Goal: Information Seeking & Learning: Learn about a topic

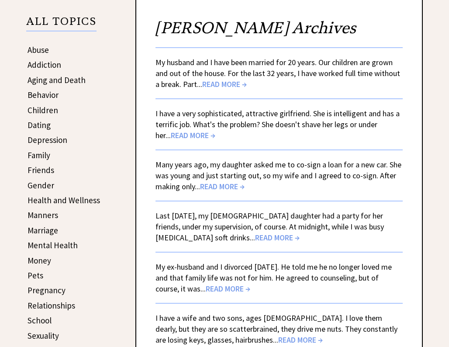
scroll to position [147, 0]
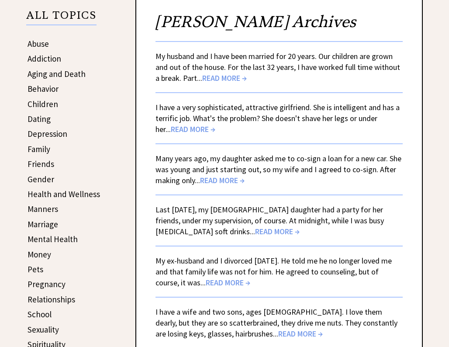
click at [255, 231] on span "READ MORE →" at bounding box center [277, 231] width 45 height 10
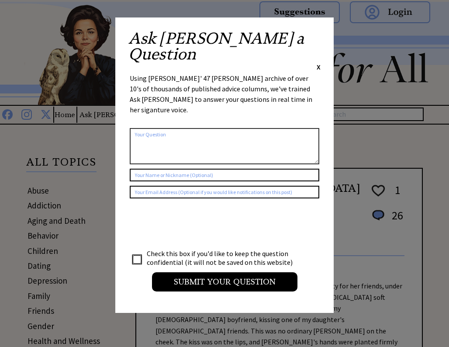
click at [318, 62] on span "X" at bounding box center [319, 66] width 4 height 9
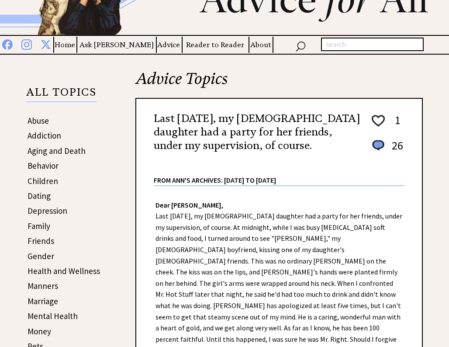
scroll to position [126, 0]
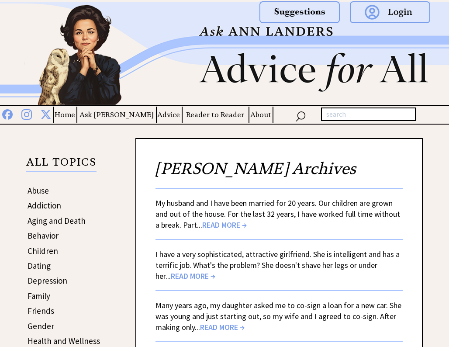
click at [42, 296] on link "Family" at bounding box center [39, 295] width 23 height 10
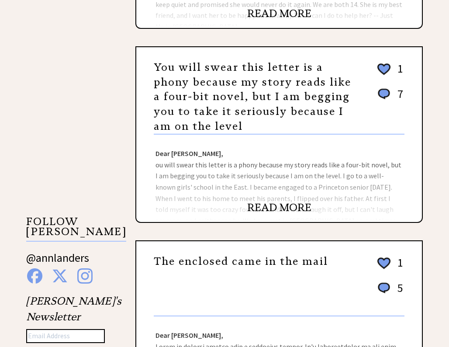
scroll to position [706, 0]
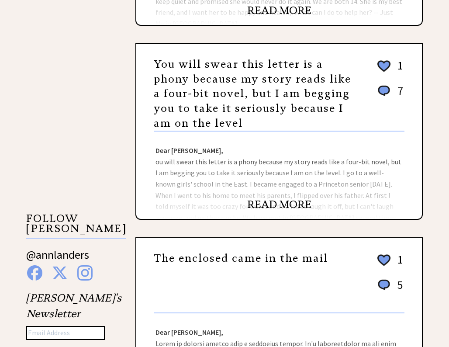
click at [266, 204] on link "READ MORE" at bounding box center [279, 204] width 64 height 13
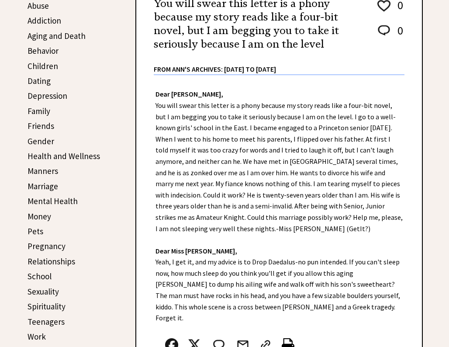
scroll to position [189, 0]
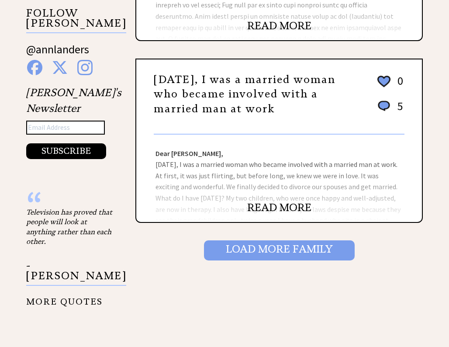
scroll to position [846, 0]
click at [275, 249] on input "Load More Family" at bounding box center [279, 250] width 151 height 20
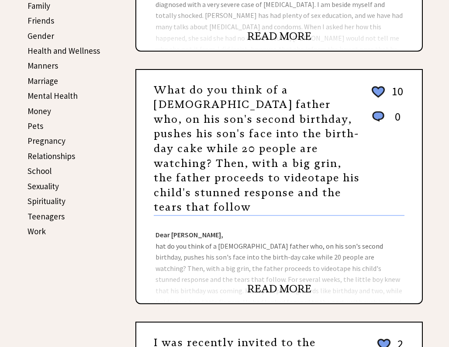
scroll to position [307, 0]
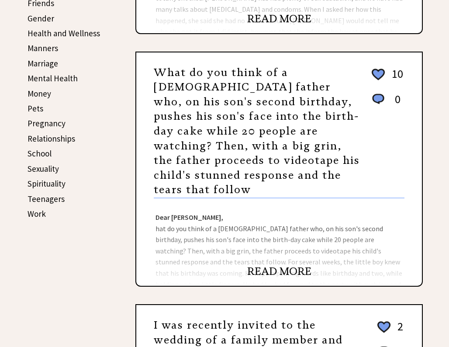
click at [258, 265] on link "READ MORE" at bounding box center [279, 271] width 64 height 13
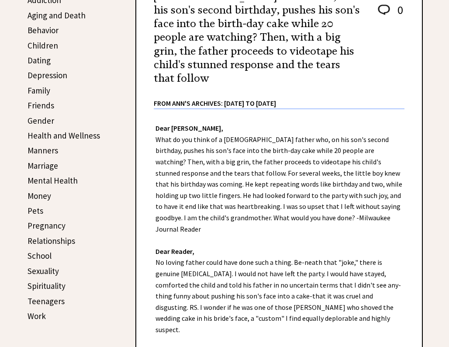
scroll to position [217, 0]
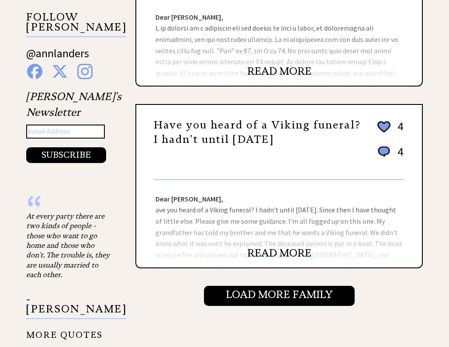
scroll to position [860, 0]
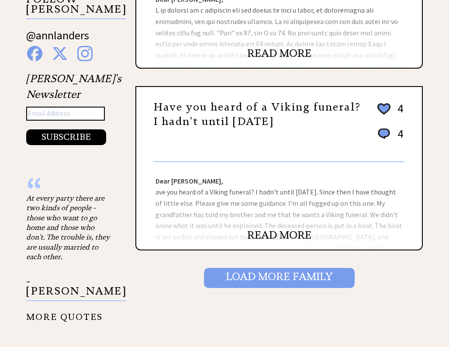
click at [293, 280] on input "Load More Family" at bounding box center [279, 278] width 151 height 20
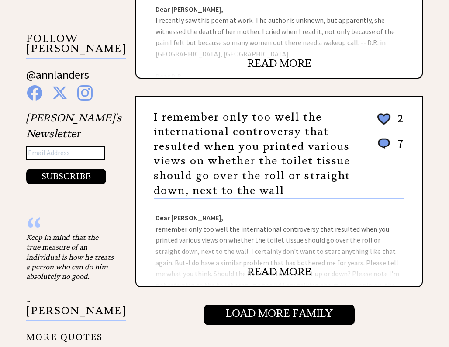
scroll to position [825, 0]
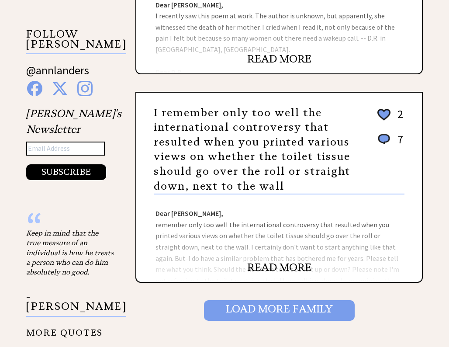
click at [275, 300] on input "Load More Family" at bounding box center [279, 310] width 151 height 20
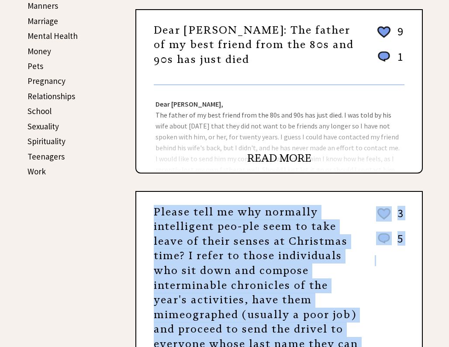
scroll to position [349, 0]
drag, startPoint x: 130, startPoint y: 251, endPoint x: 140, endPoint y: 241, distance: 13.9
click at [141, 241] on div "Family Sort by: likes | comments | recent | random I am a [DEMOGRAPHIC_DATA] ma…" at bounding box center [268, 336] width 309 height 1095
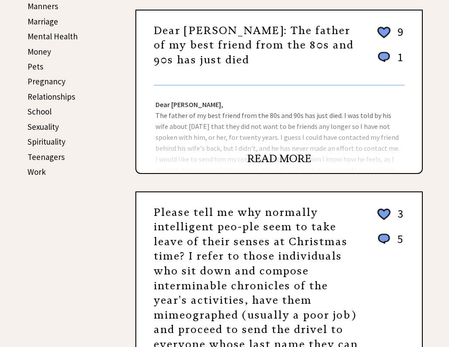
click at [131, 241] on div "Family Sort by: likes | comments | recent | random I am a [DEMOGRAPHIC_DATA] ma…" at bounding box center [268, 336] width 309 height 1095
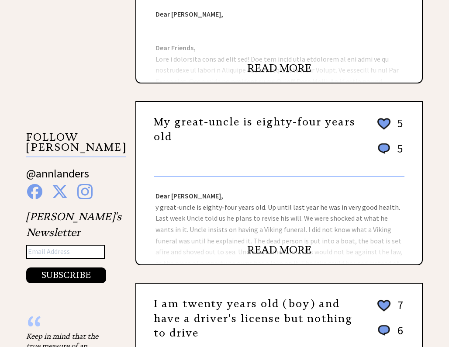
scroll to position [727, 0]
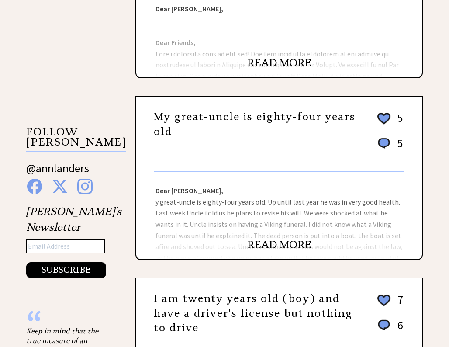
click at [286, 248] on link "READ MORE" at bounding box center [279, 244] width 64 height 13
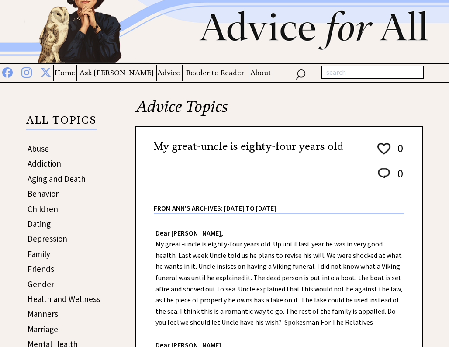
scroll to position [42, 0]
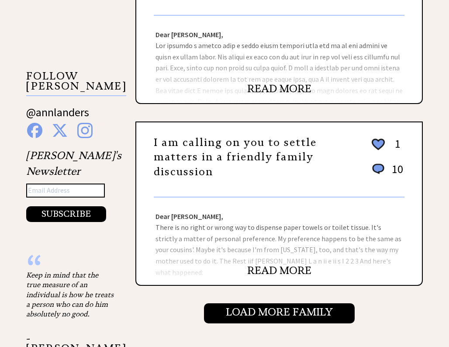
scroll to position [804, 0]
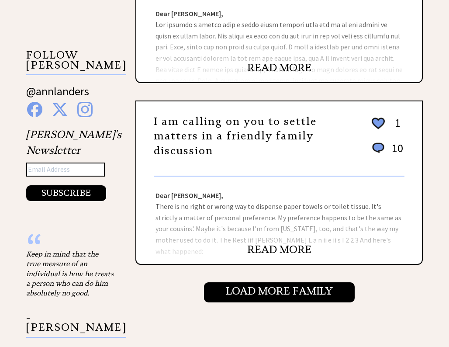
click at [259, 251] on link "READ MORE" at bounding box center [279, 249] width 64 height 13
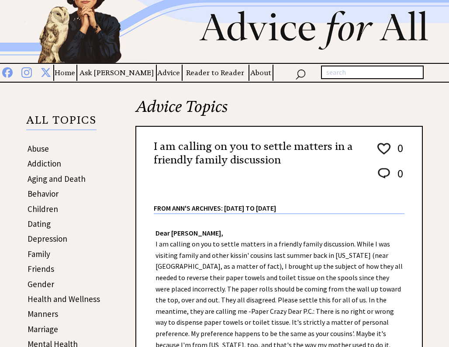
scroll to position [42, 0]
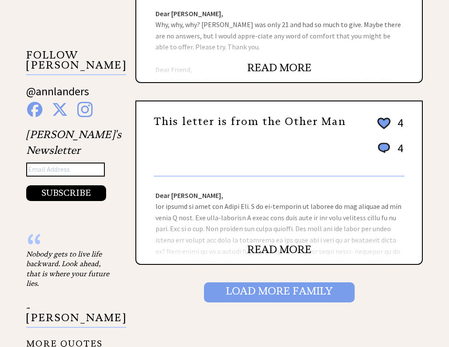
scroll to position [804, 0]
click at [280, 298] on input "Load More Family" at bounding box center [279, 292] width 151 height 20
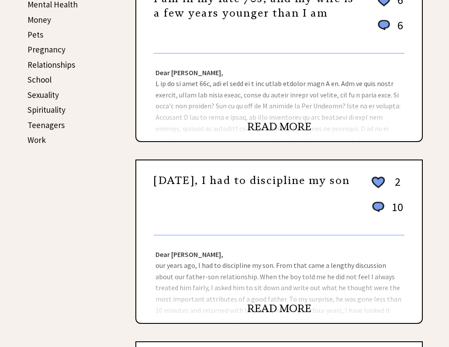
scroll to position [384, 0]
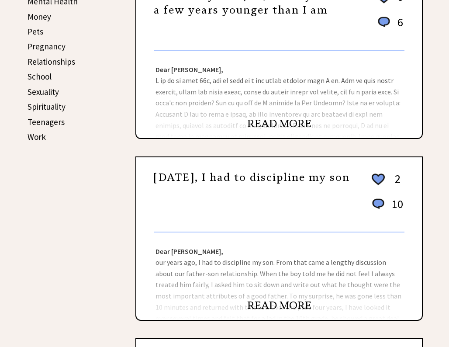
drag, startPoint x: 271, startPoint y: 305, endPoint x: 266, endPoint y: 304, distance: 5.7
click at [271, 305] on link "READ MORE" at bounding box center [279, 305] width 64 height 13
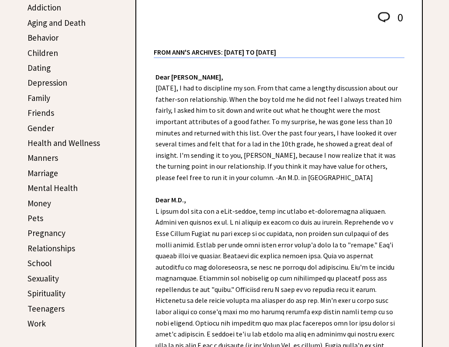
scroll to position [196, 0]
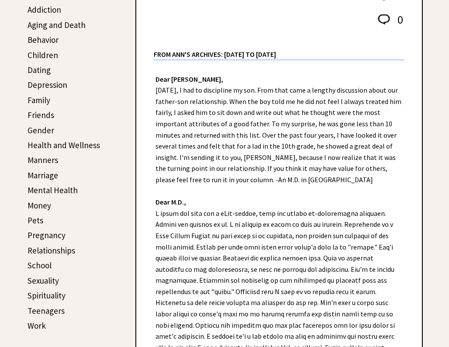
click at [38, 309] on link "Teenagers" at bounding box center [46, 310] width 37 height 10
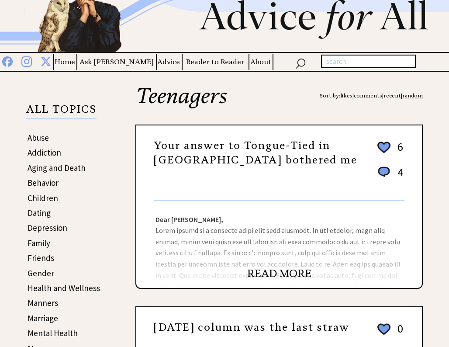
scroll to position [56, 0]
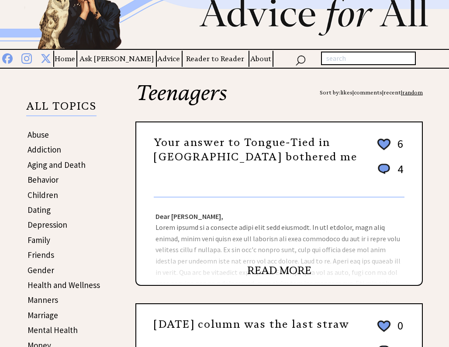
click at [266, 272] on link "READ MORE" at bounding box center [279, 270] width 64 height 13
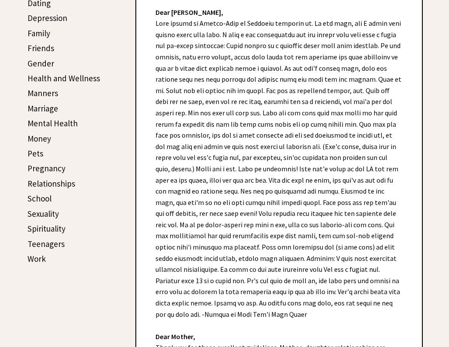
scroll to position [294, 0]
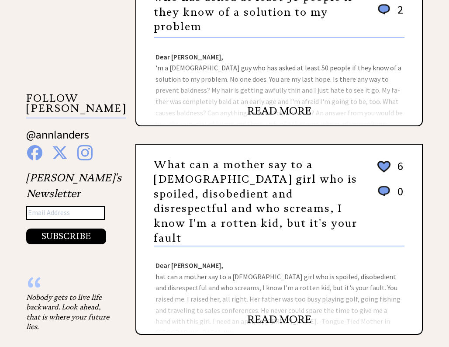
scroll to position [762, 0]
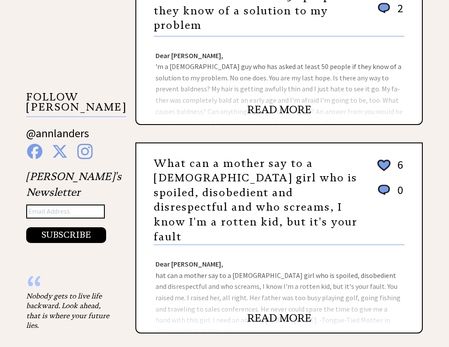
click at [280, 311] on link "READ MORE" at bounding box center [279, 317] width 64 height 13
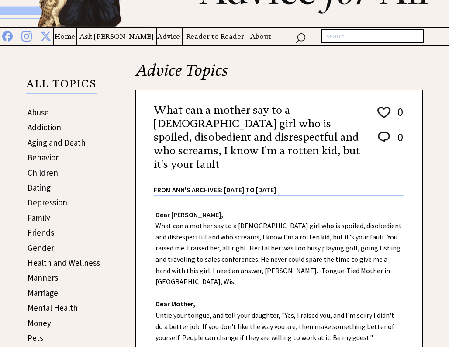
scroll to position [105, 0]
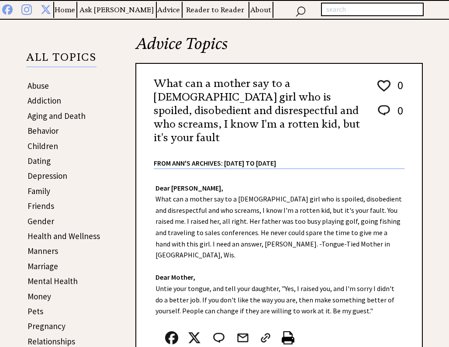
click at [41, 86] on link "Abuse" at bounding box center [38, 85] width 21 height 10
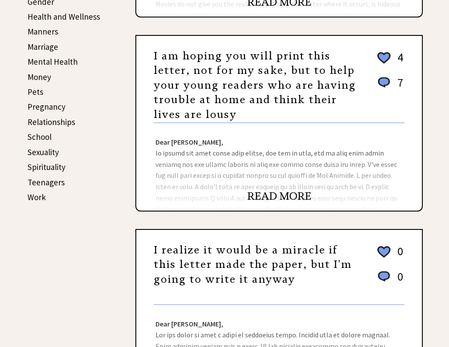
scroll to position [328, 0]
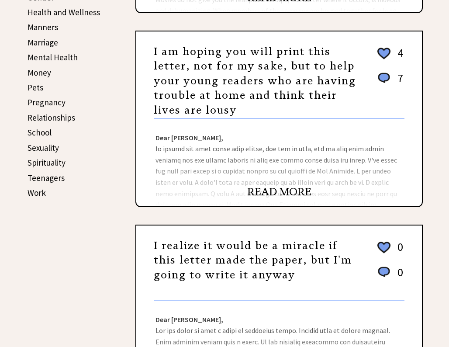
click at [298, 193] on link "READ MORE" at bounding box center [279, 191] width 64 height 13
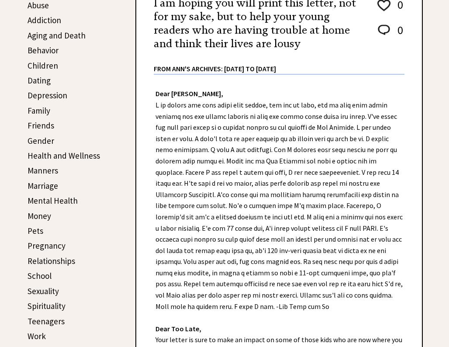
scroll to position [189, 0]
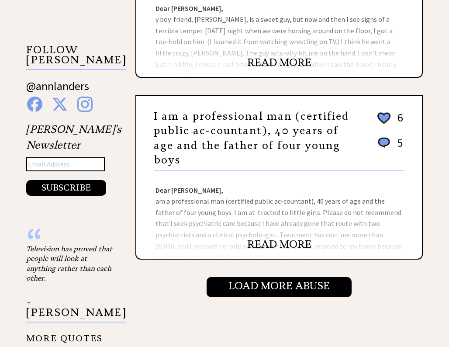
scroll to position [832, 0]
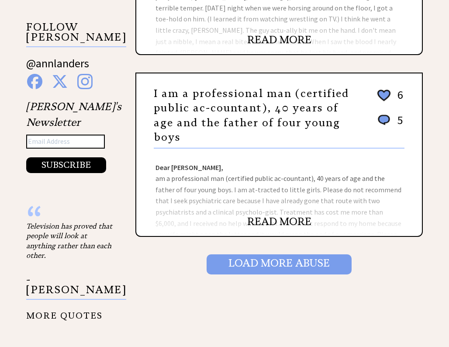
click at [275, 266] on input "Load More Abuse" at bounding box center [279, 264] width 145 height 20
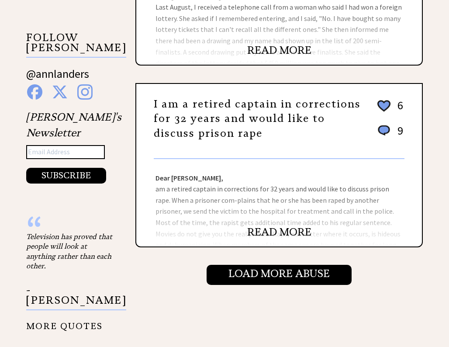
scroll to position [825, 0]
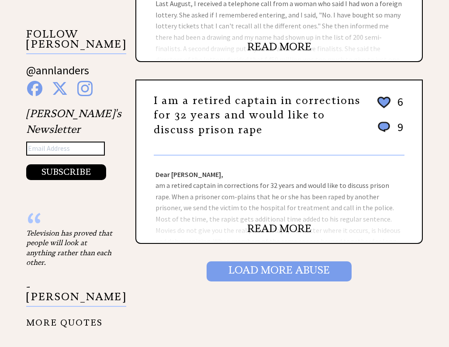
click at [263, 272] on input "Load More Abuse" at bounding box center [279, 271] width 145 height 20
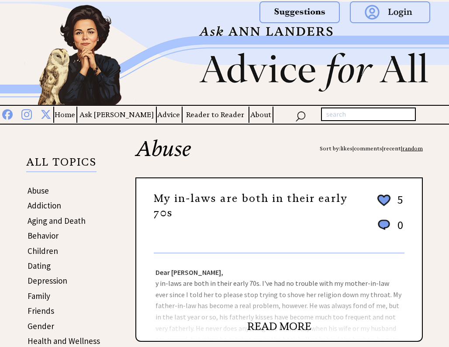
click at [279, 325] on link "READ MORE" at bounding box center [279, 326] width 64 height 13
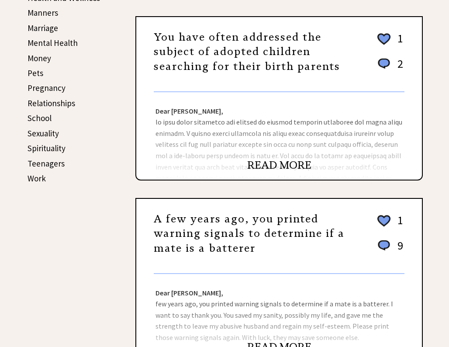
scroll to position [377, 0]
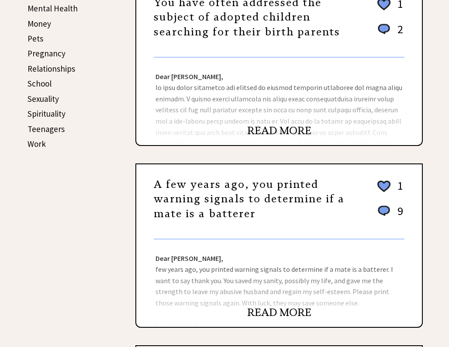
click at [265, 311] on link "READ MORE" at bounding box center [279, 312] width 64 height 13
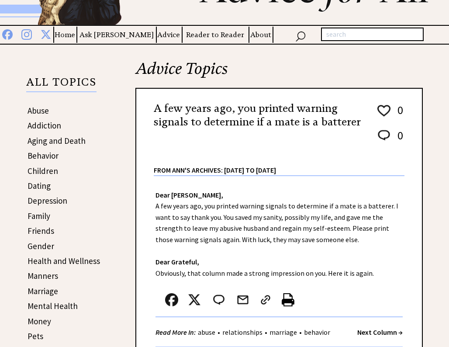
scroll to position [112, 0]
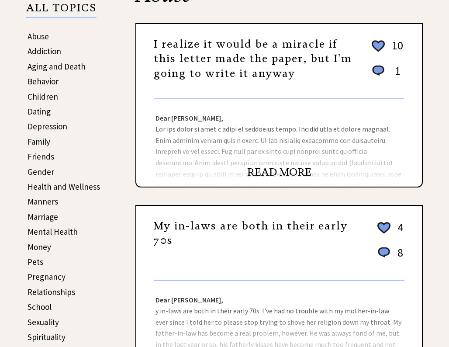
scroll to position [147, 0]
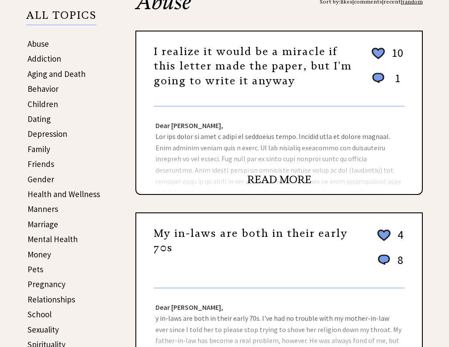
click at [41, 148] on link "Family" at bounding box center [39, 149] width 23 height 10
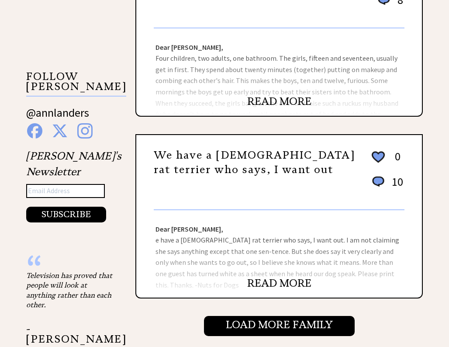
scroll to position [790, 0]
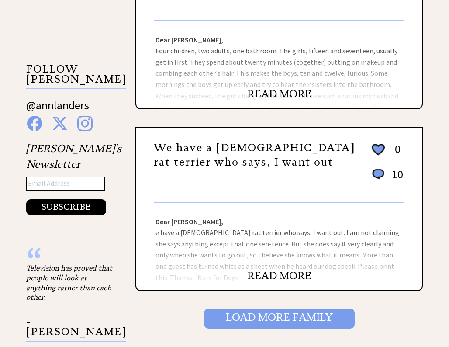
click at [270, 313] on input "Load More Family" at bounding box center [279, 318] width 151 height 20
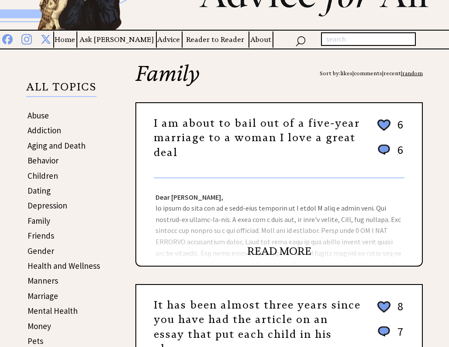
scroll to position [91, 0]
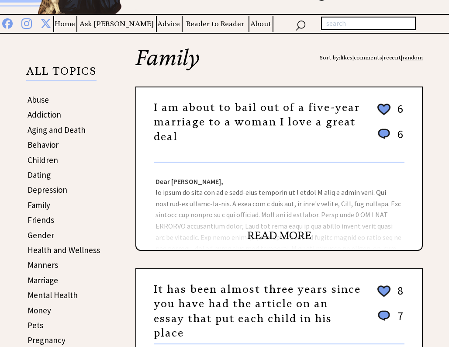
click at [277, 235] on link "READ MORE" at bounding box center [279, 235] width 64 height 13
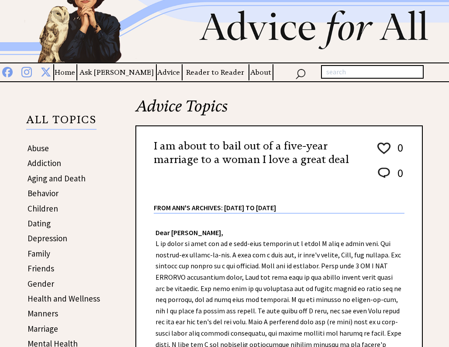
scroll to position [70, 0]
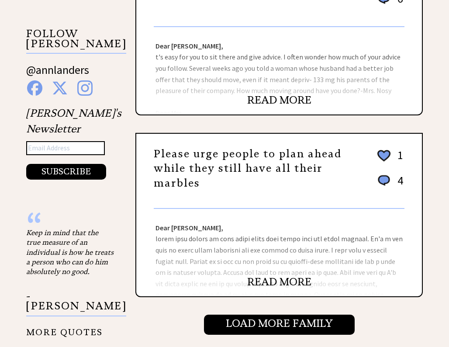
scroll to position [853, 0]
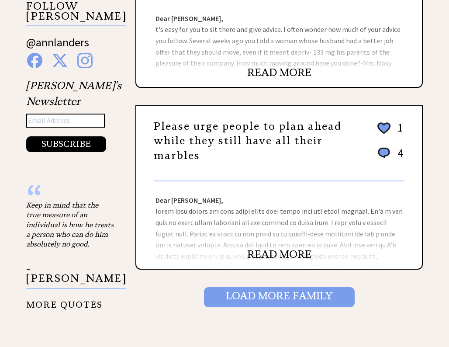
click at [286, 303] on input "Load More Family" at bounding box center [279, 297] width 151 height 20
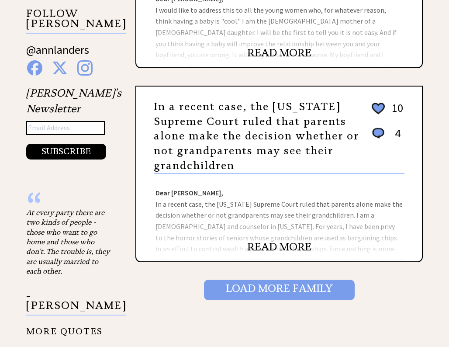
scroll to position [846, 0]
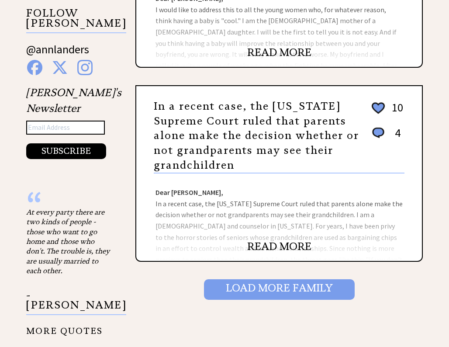
click at [256, 292] on input "Load More Family" at bounding box center [279, 289] width 151 height 20
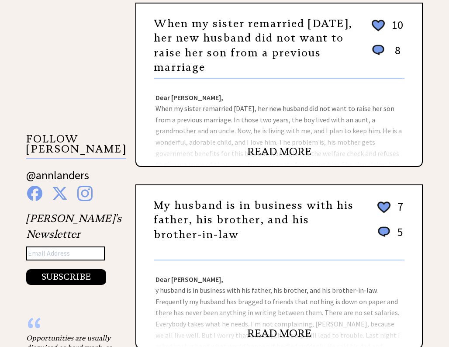
scroll to position [748, 0]
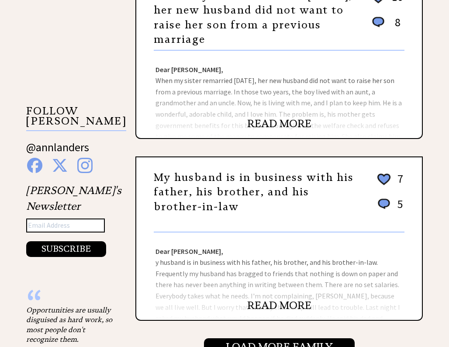
click at [275, 308] on link "READ MORE" at bounding box center [279, 305] width 64 height 13
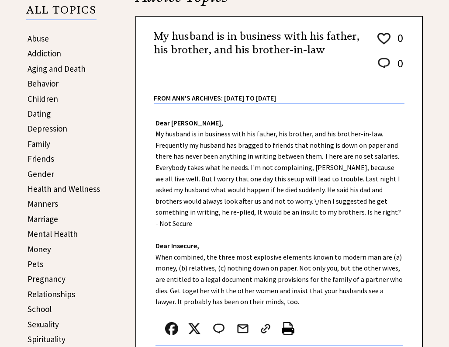
scroll to position [154, 0]
